Goal: Find specific page/section: Find specific page/section

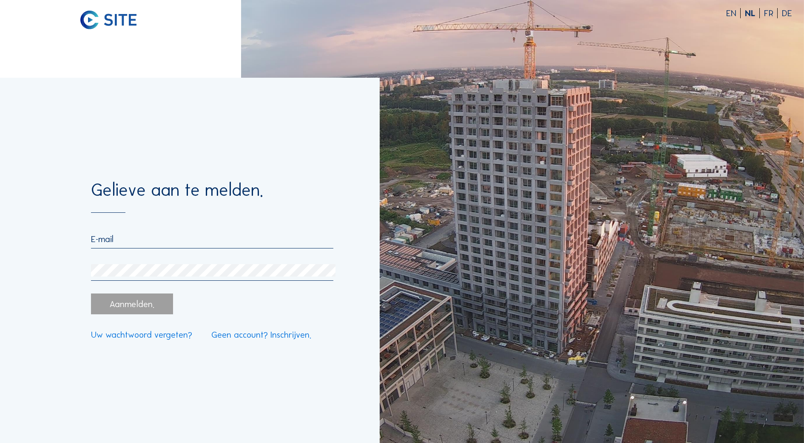
type input "[EMAIL_ADDRESS][PERSON_NAME][DOMAIN_NAME]"
click at [150, 308] on div "Aanmelden." at bounding box center [132, 304] width 82 height 21
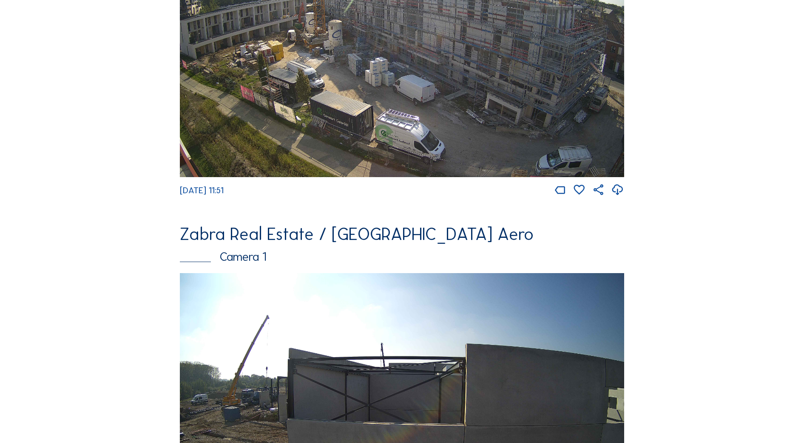
scroll to position [1063, 0]
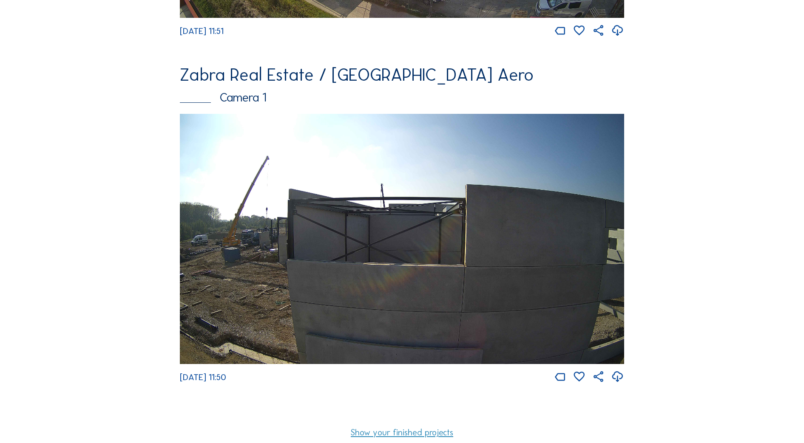
click at [259, 260] on img at bounding box center [402, 239] width 445 height 250
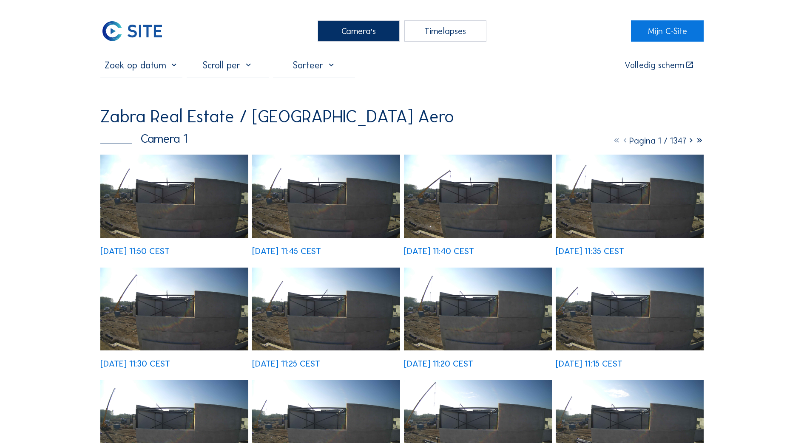
click at [350, 292] on img at bounding box center [326, 309] width 148 height 83
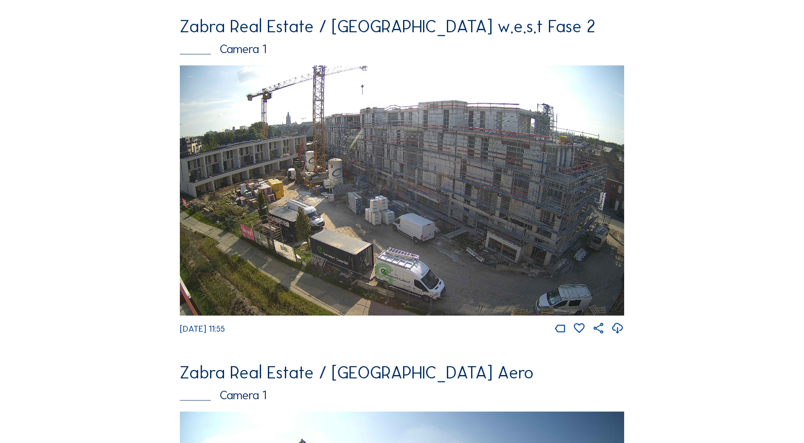
scroll to position [720, 0]
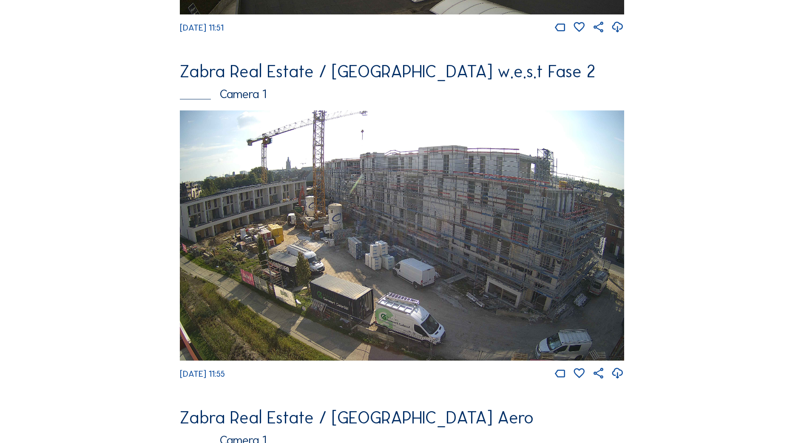
click at [328, 196] on img at bounding box center [402, 236] width 445 height 250
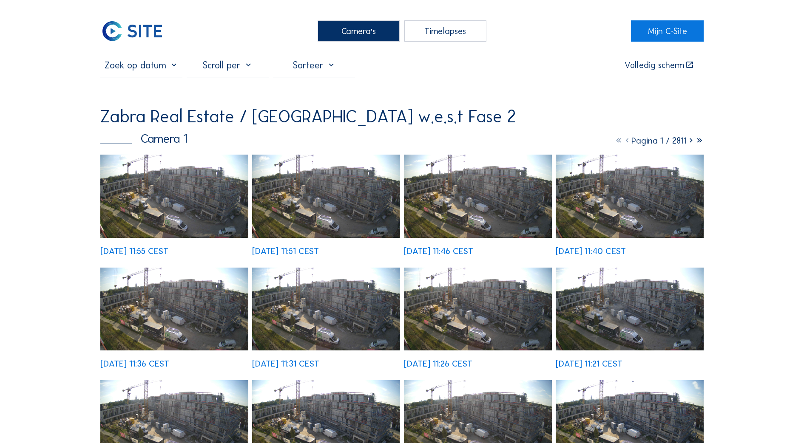
click at [289, 215] on img at bounding box center [326, 196] width 148 height 83
